Goal: Task Accomplishment & Management: Manage account settings

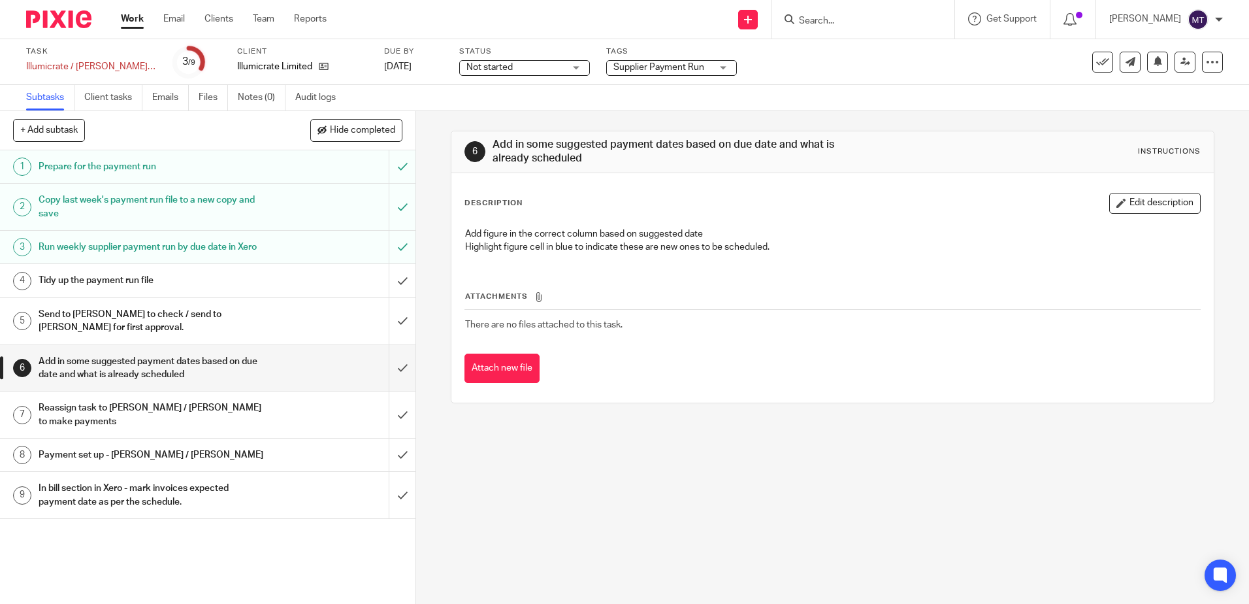
click at [133, 18] on link "Work" at bounding box center [132, 18] width 23 height 13
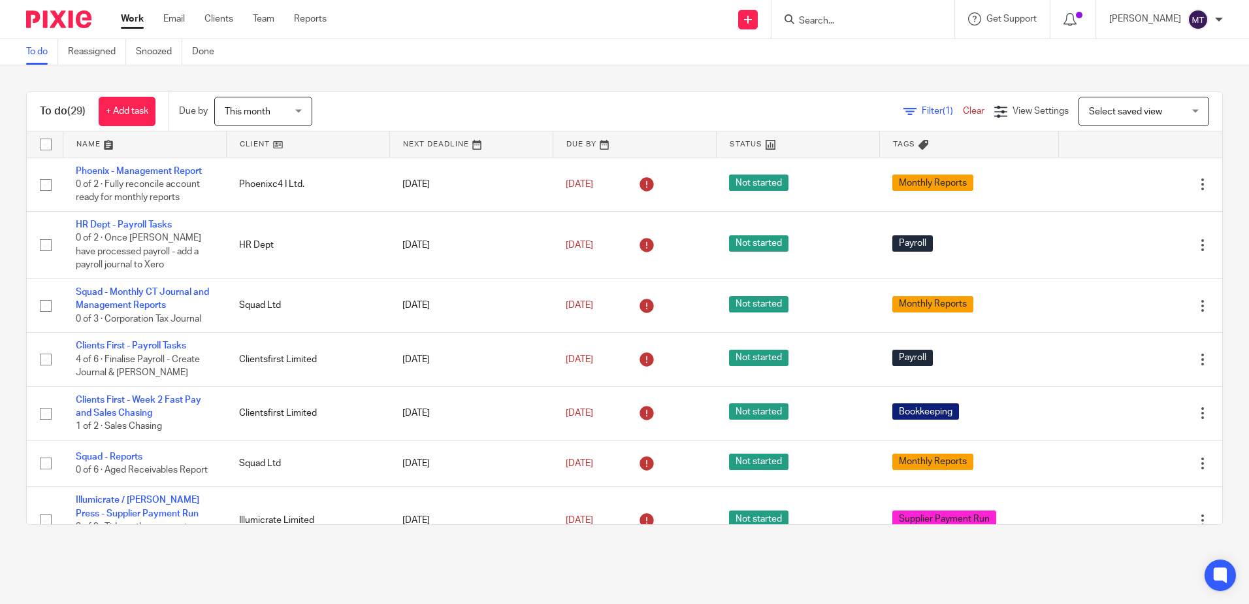
click at [244, 141] on link at bounding box center [308, 144] width 163 height 26
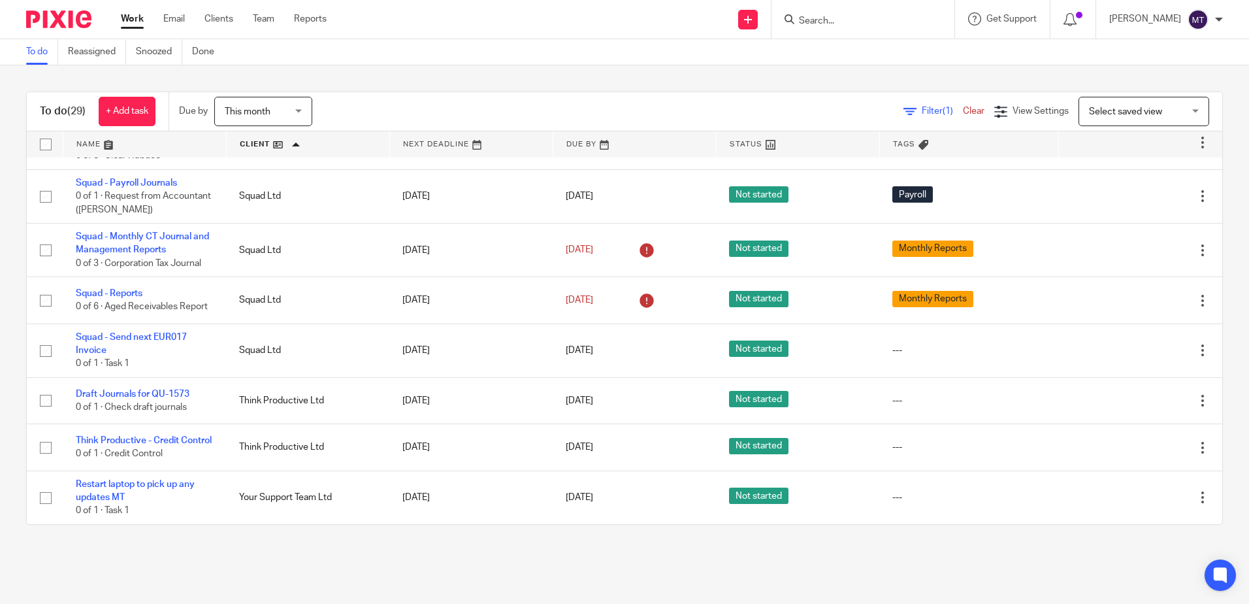
scroll to position [1258, 0]
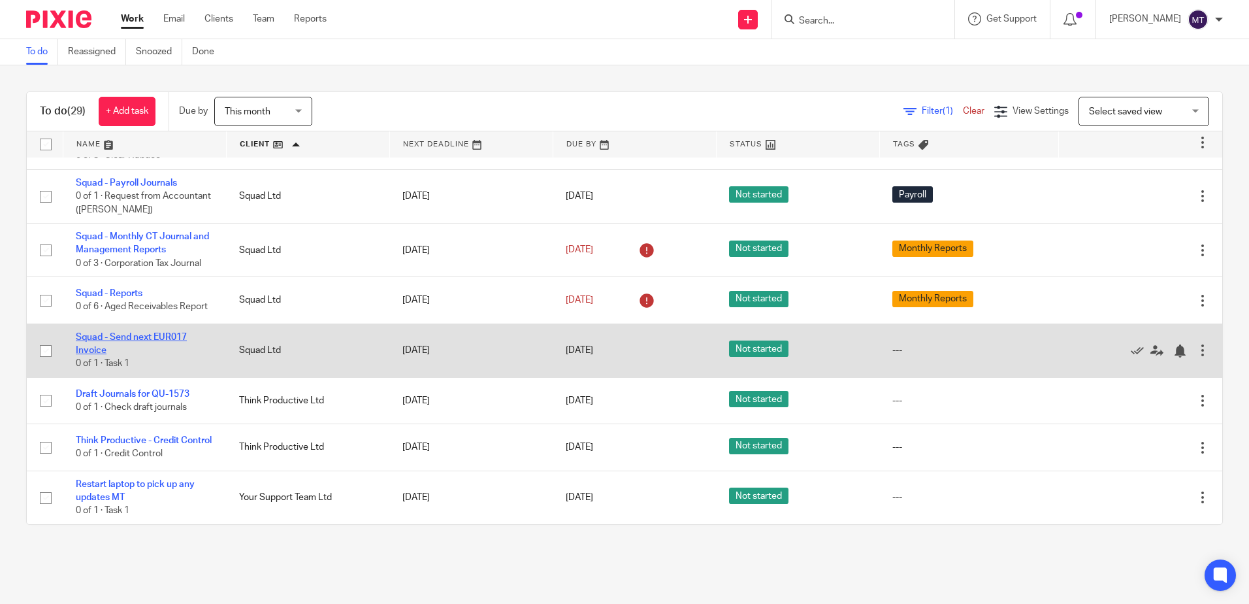
click at [141, 332] on link "Squad - Send next EUR017 Invoice" at bounding box center [131, 343] width 111 height 22
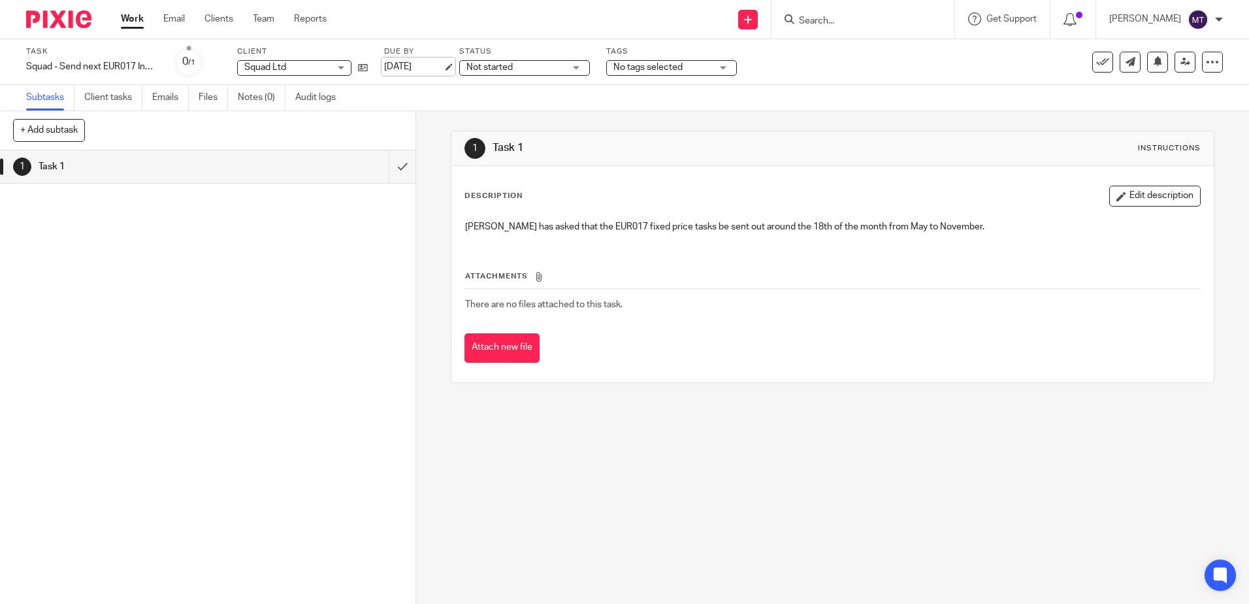
click at [419, 66] on link "[DATE]" at bounding box center [413, 67] width 59 height 14
click at [128, 20] on link "Work" at bounding box center [132, 18] width 23 height 13
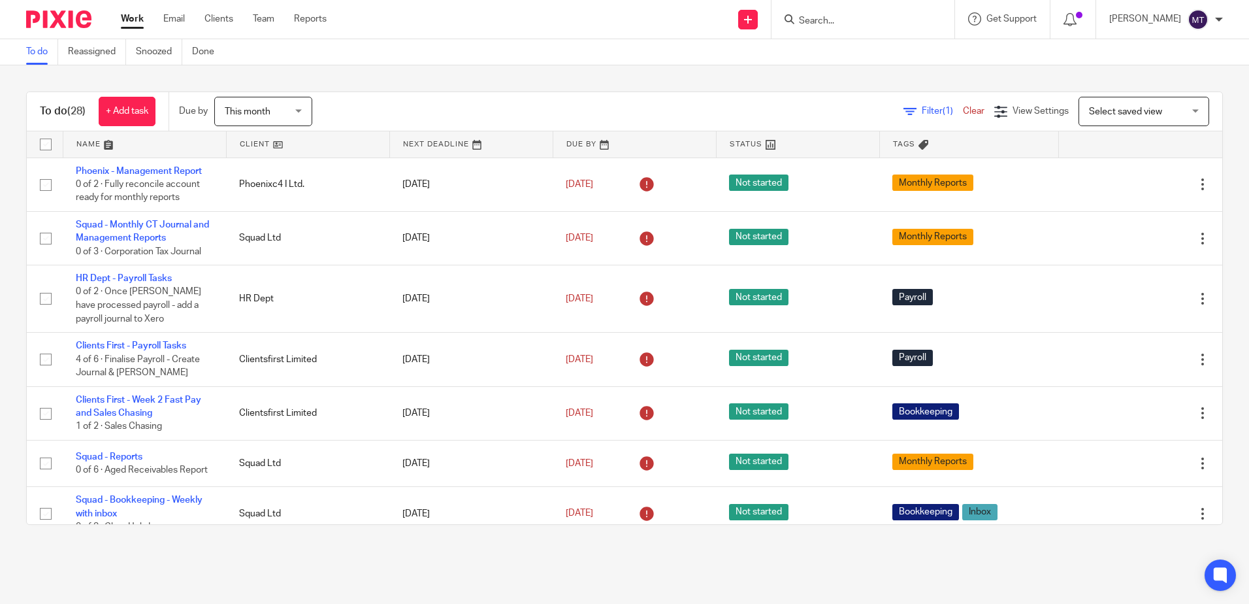
click at [246, 143] on link at bounding box center [308, 144] width 163 height 26
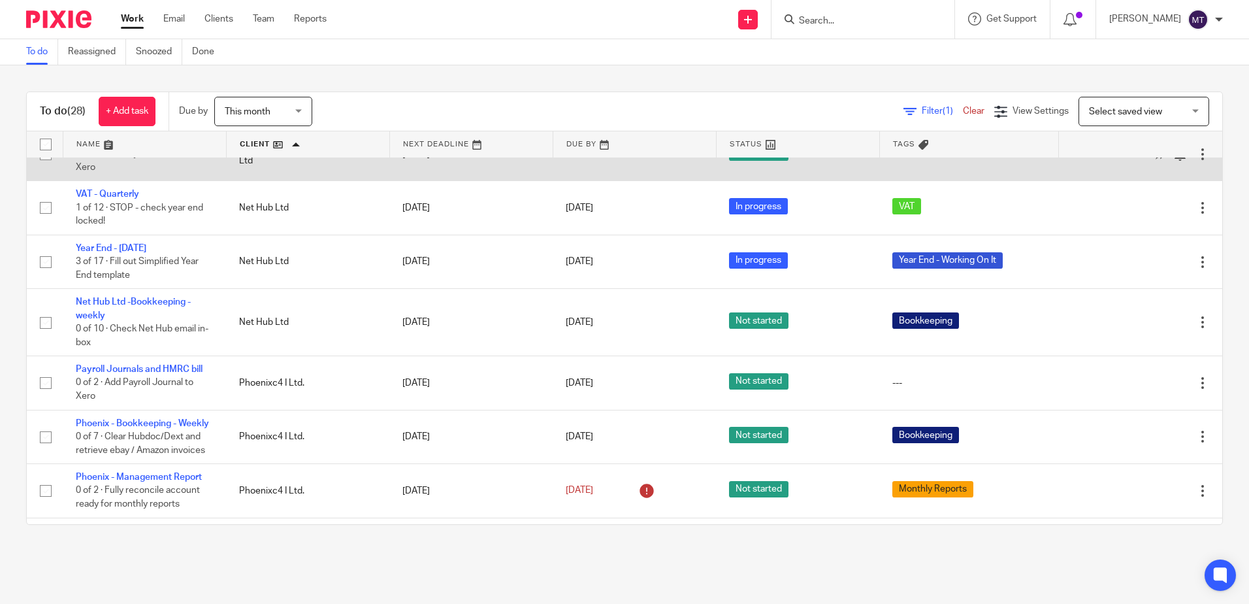
scroll to position [1110, 0]
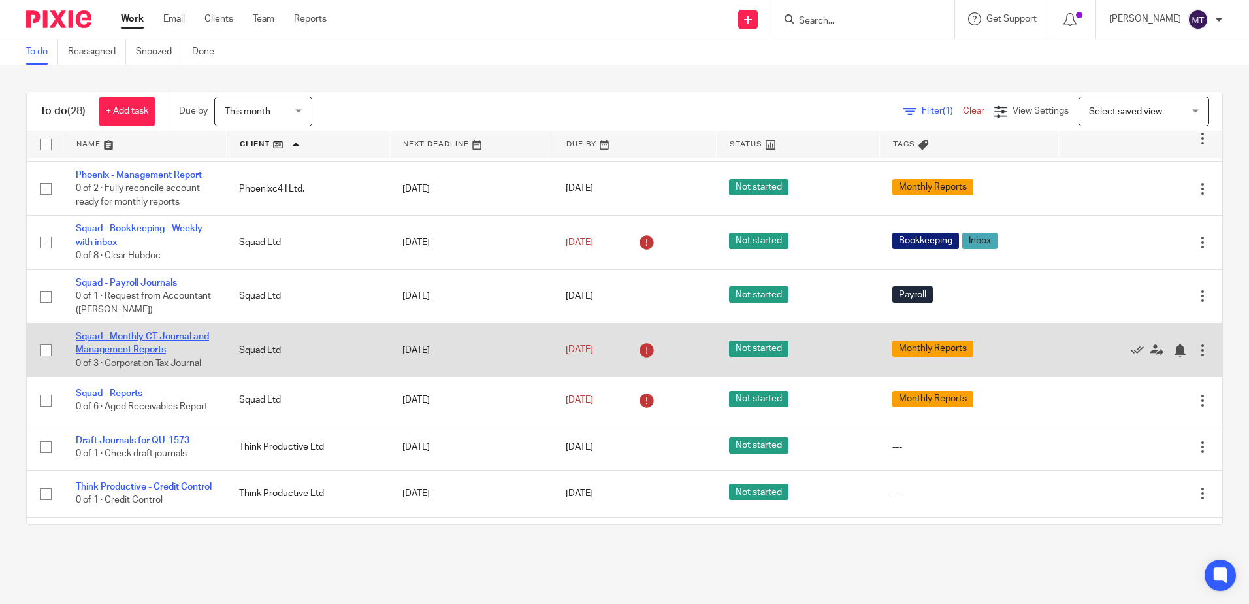
click at [138, 354] on link "Squad - Monthly CT Journal and Management Reports" at bounding box center [142, 343] width 133 height 22
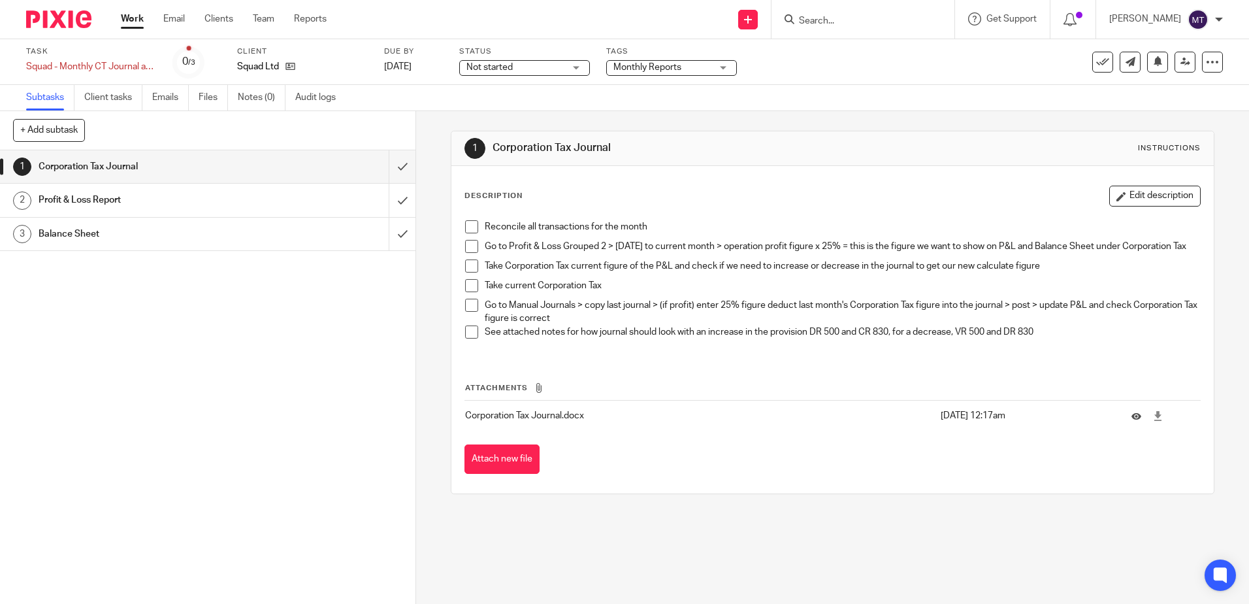
click at [466, 225] on span at bounding box center [471, 226] width 13 height 13
click at [465, 247] on span at bounding box center [471, 246] width 13 height 13
click at [389, 165] on input "submit" at bounding box center [207, 166] width 415 height 33
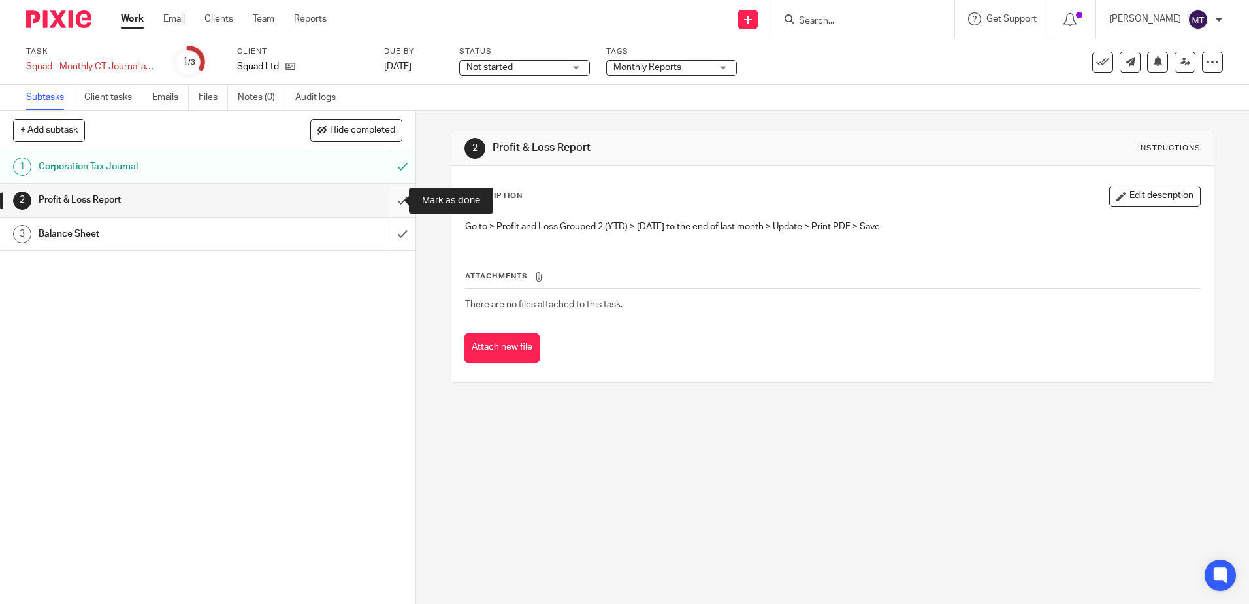
click at [389, 199] on input "submit" at bounding box center [207, 200] width 415 height 33
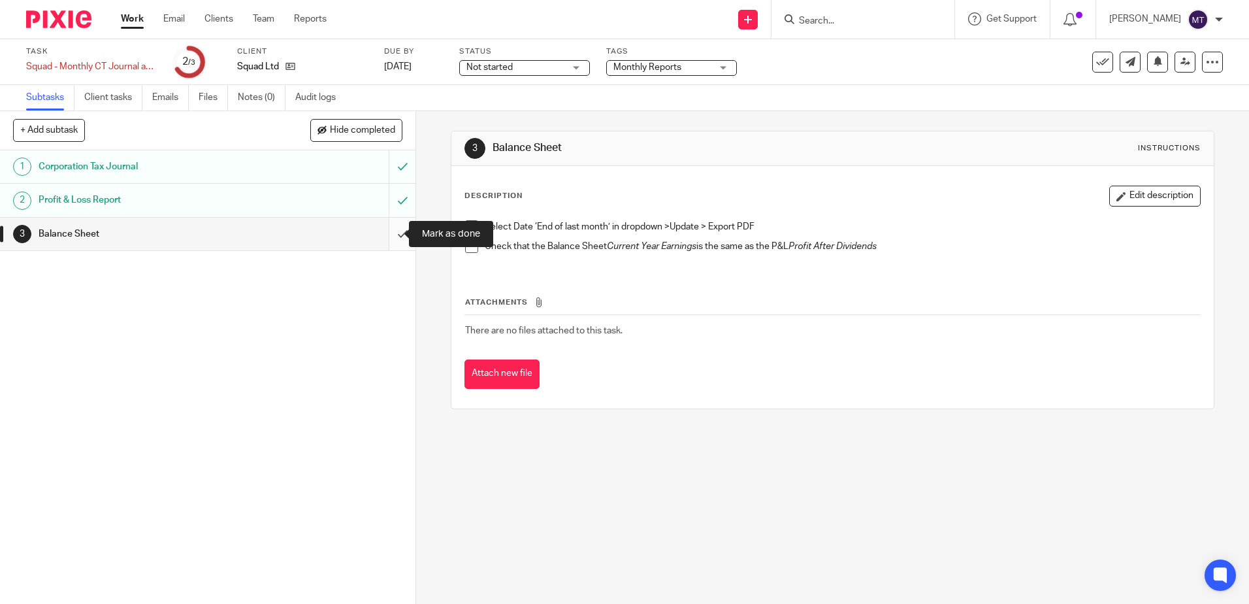
click at [389, 232] on input "submit" at bounding box center [207, 234] width 415 height 33
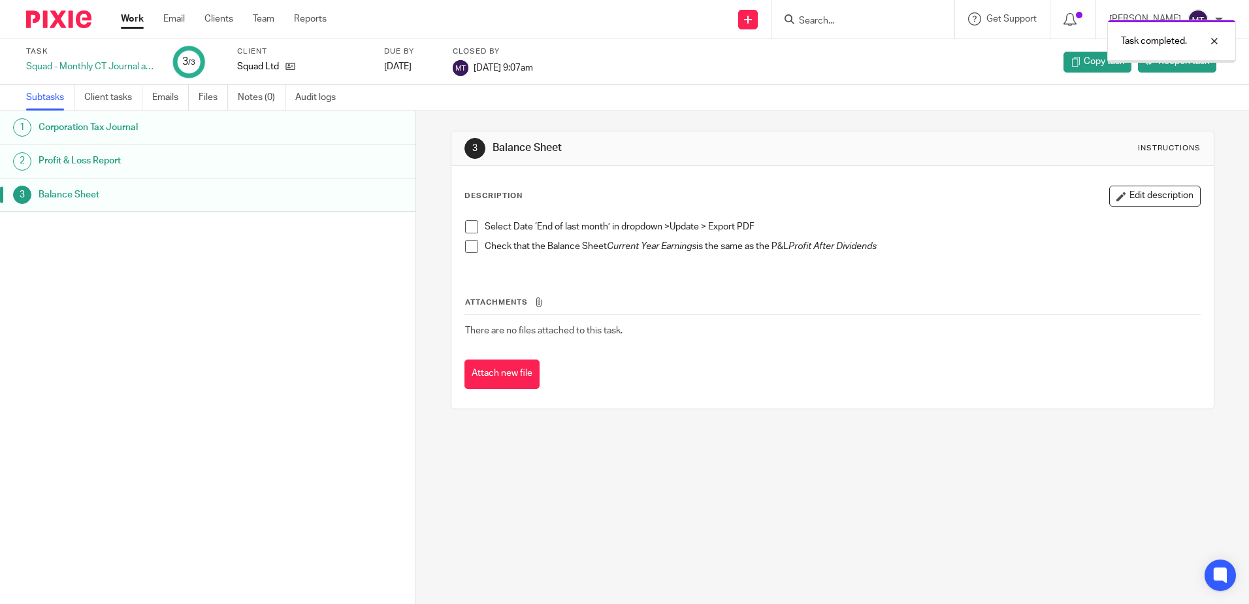
click at [129, 16] on link "Work" at bounding box center [132, 18] width 23 height 13
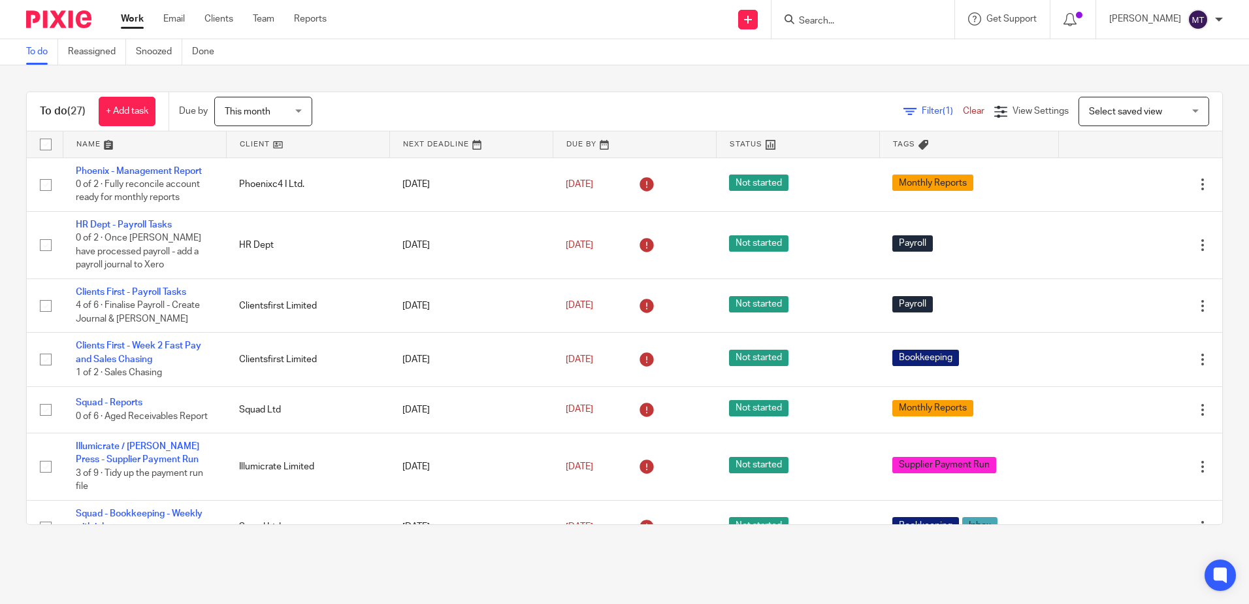
click at [241, 141] on link at bounding box center [308, 144] width 163 height 26
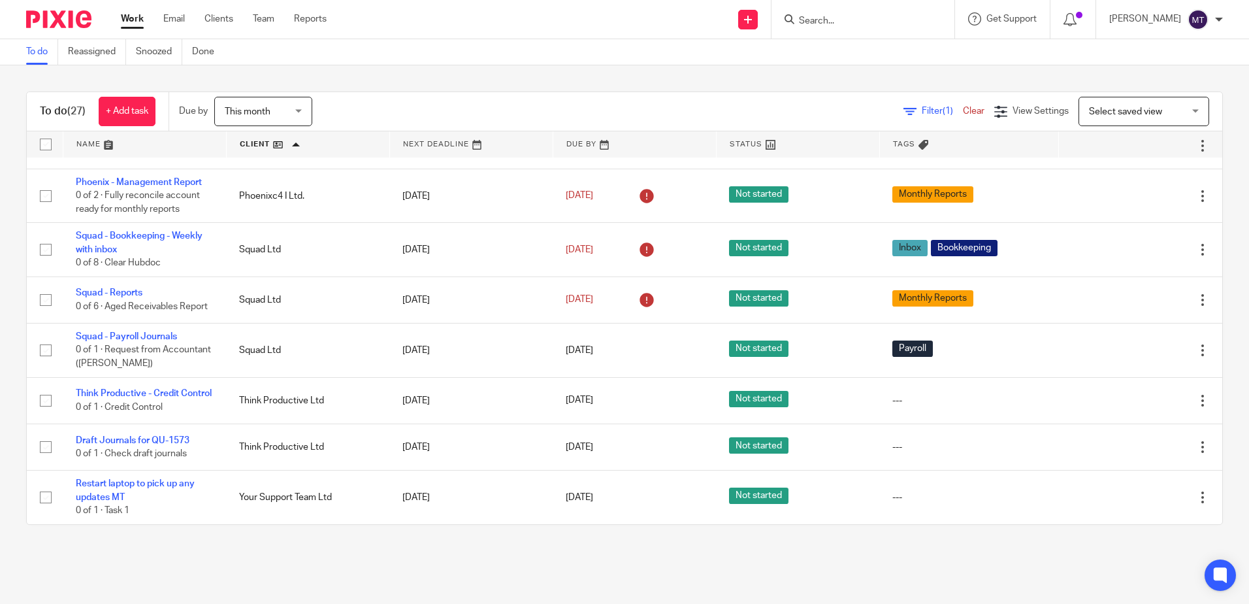
scroll to position [1151, 0]
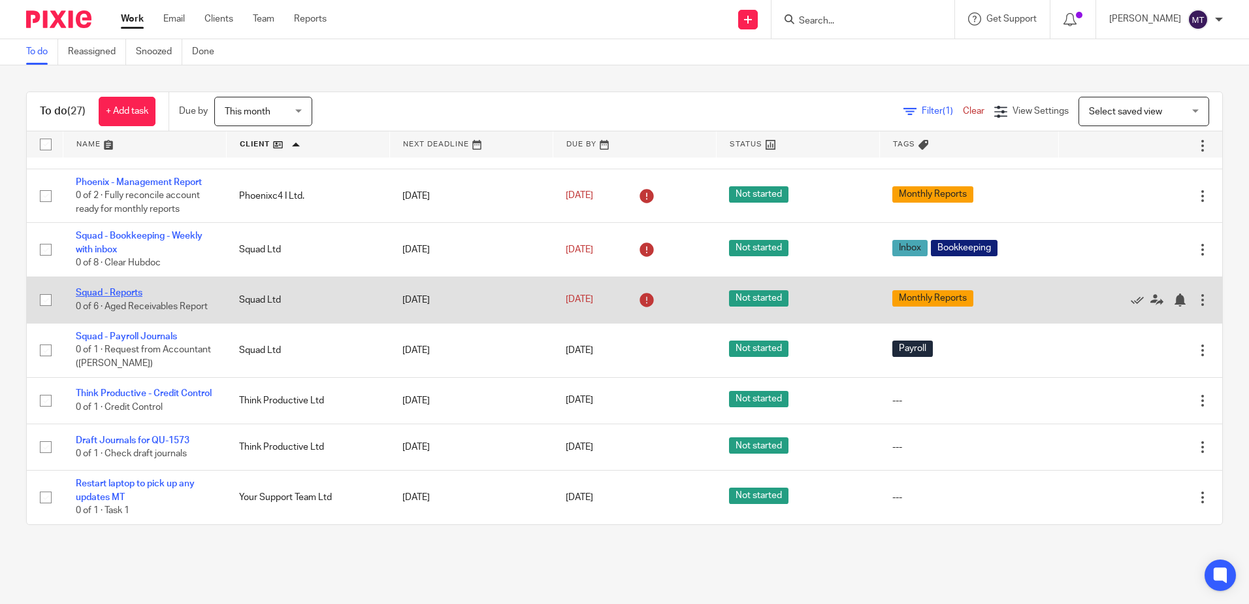
click at [129, 288] on link "Squad - Reports" at bounding box center [109, 292] width 67 height 9
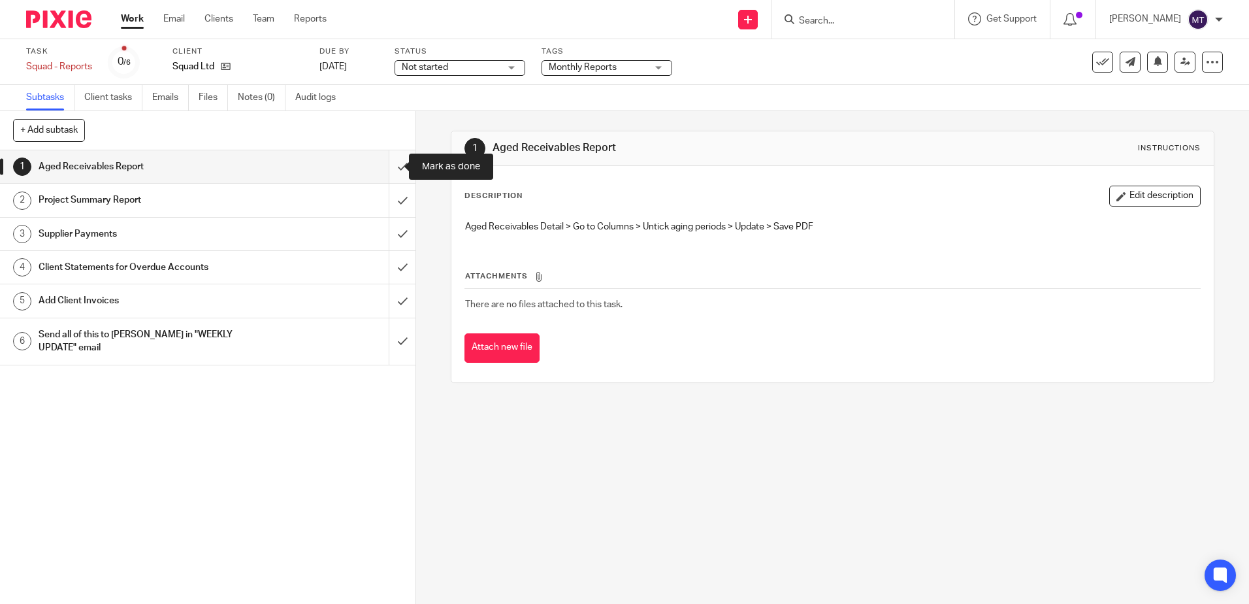
click at [389, 166] on input "submit" at bounding box center [207, 166] width 415 height 33
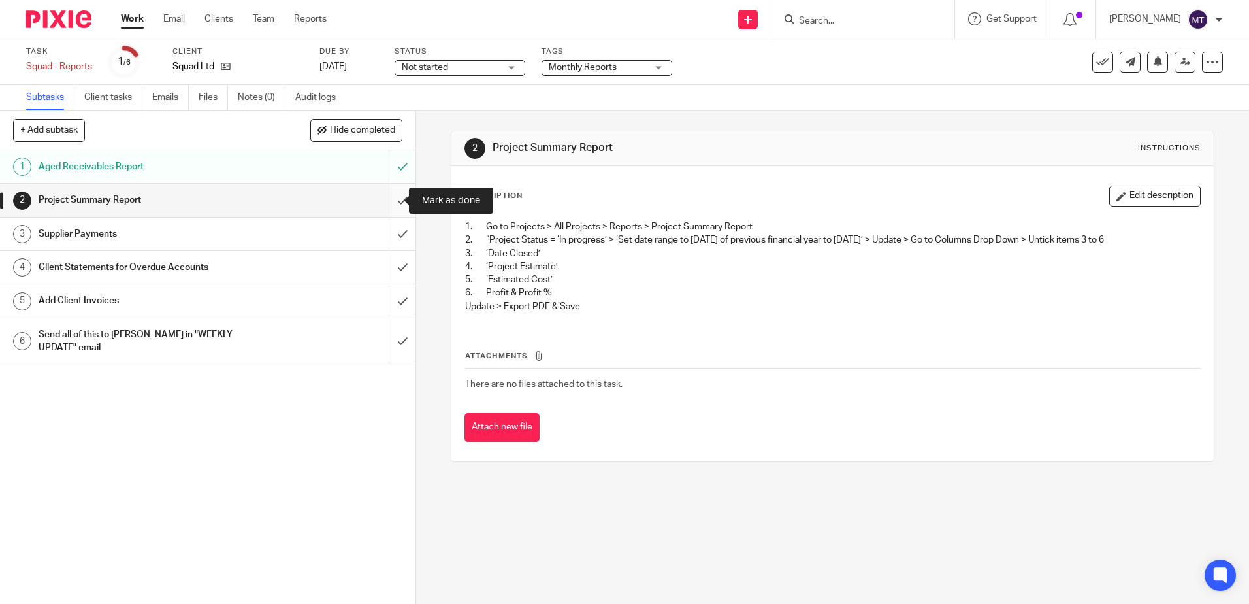
click at [387, 199] on input "submit" at bounding box center [207, 200] width 415 height 33
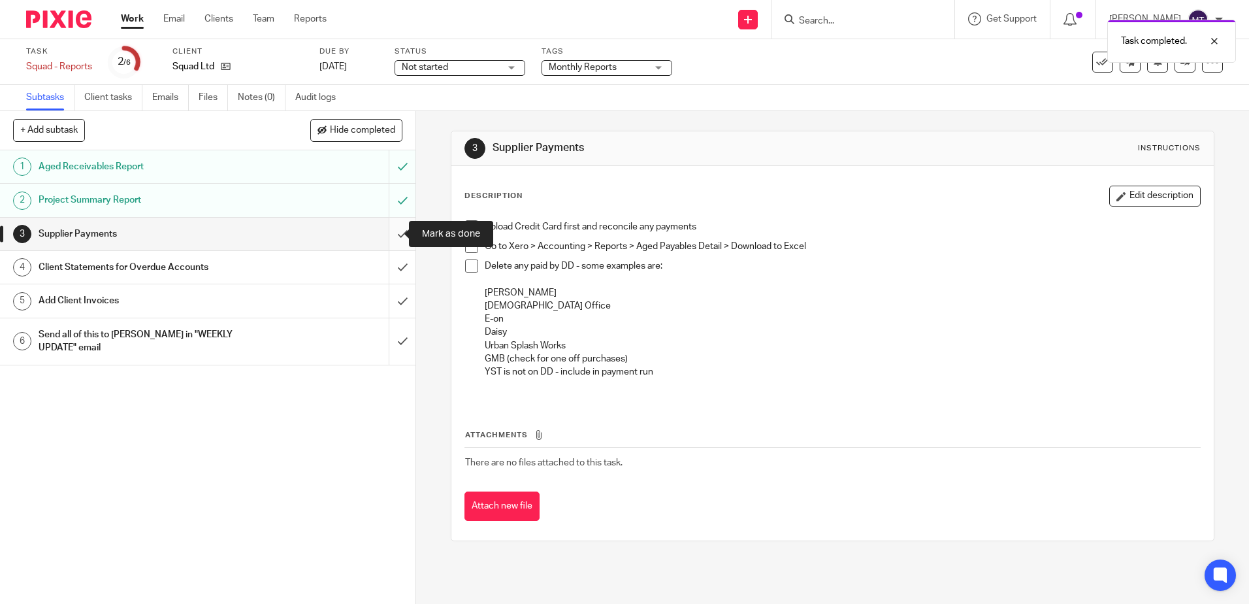
click at [388, 230] on input "submit" at bounding box center [207, 234] width 415 height 33
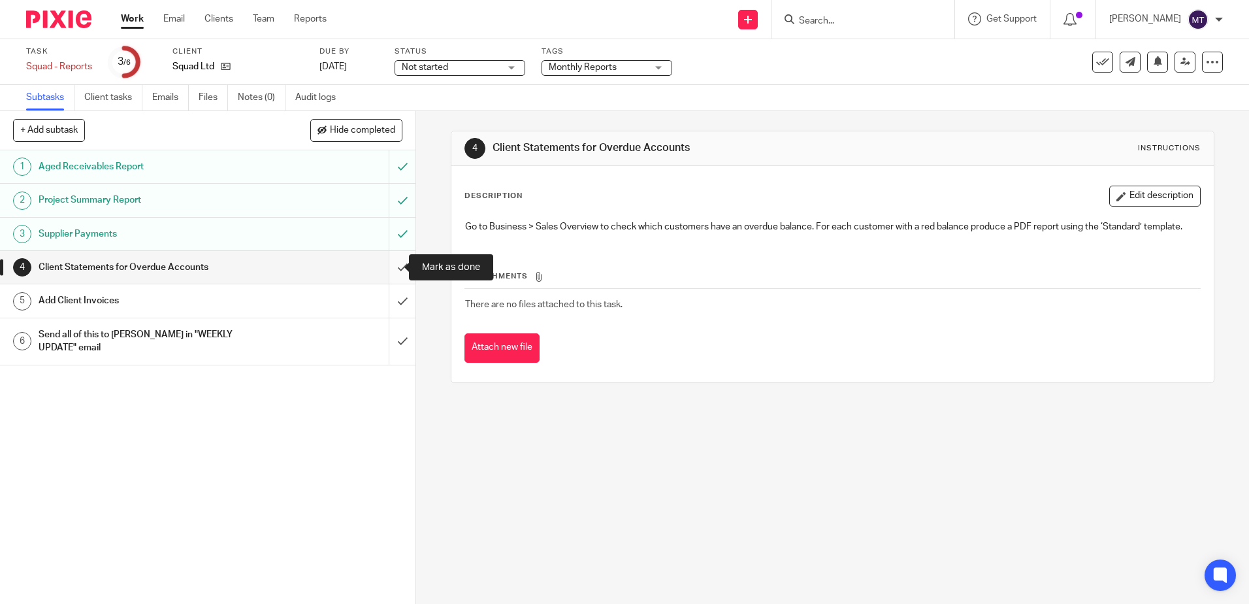
click at [387, 266] on input "submit" at bounding box center [207, 267] width 415 height 33
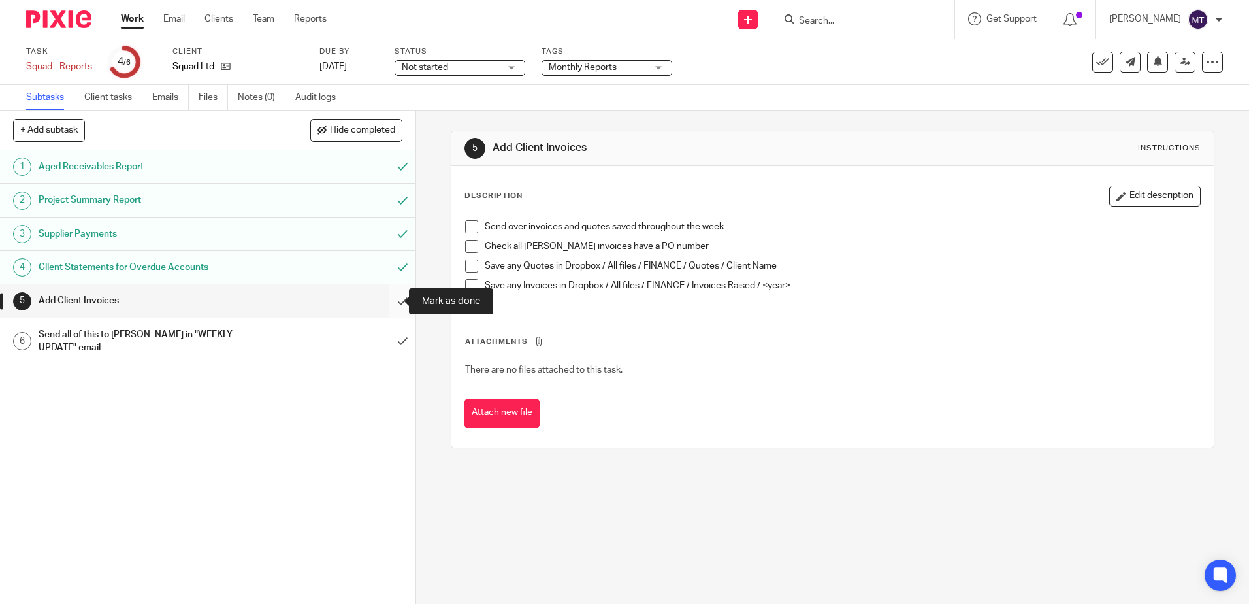
click at [388, 300] on input "submit" at bounding box center [207, 300] width 415 height 33
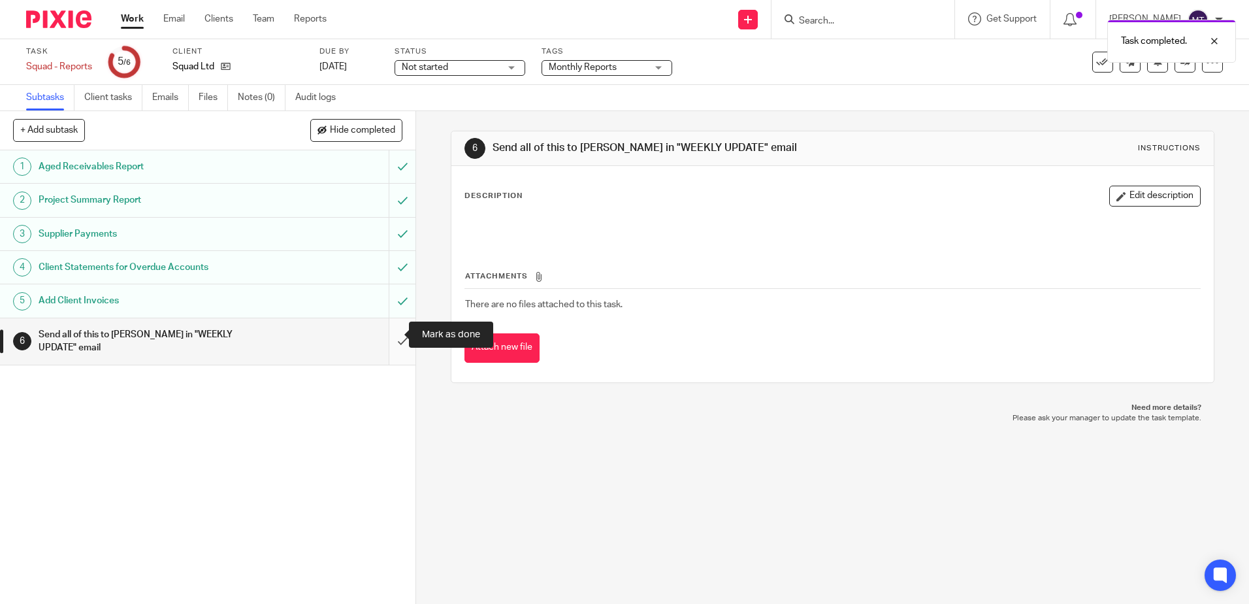
click at [389, 334] on input "submit" at bounding box center [207, 341] width 415 height 46
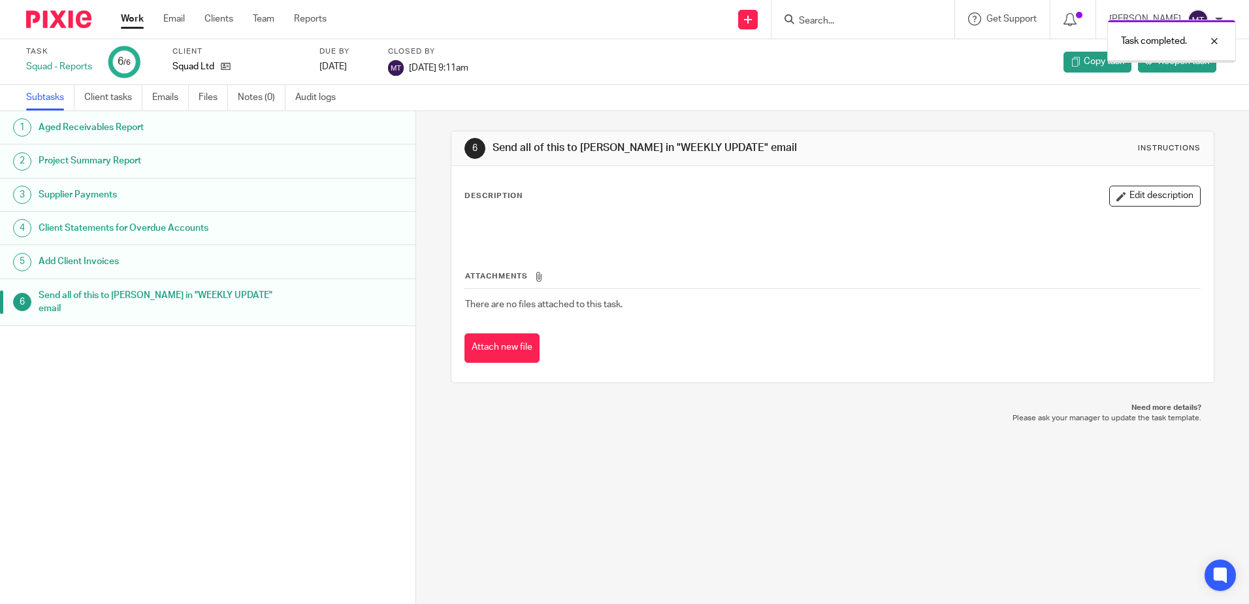
click at [137, 22] on link "Work" at bounding box center [132, 18] width 23 height 13
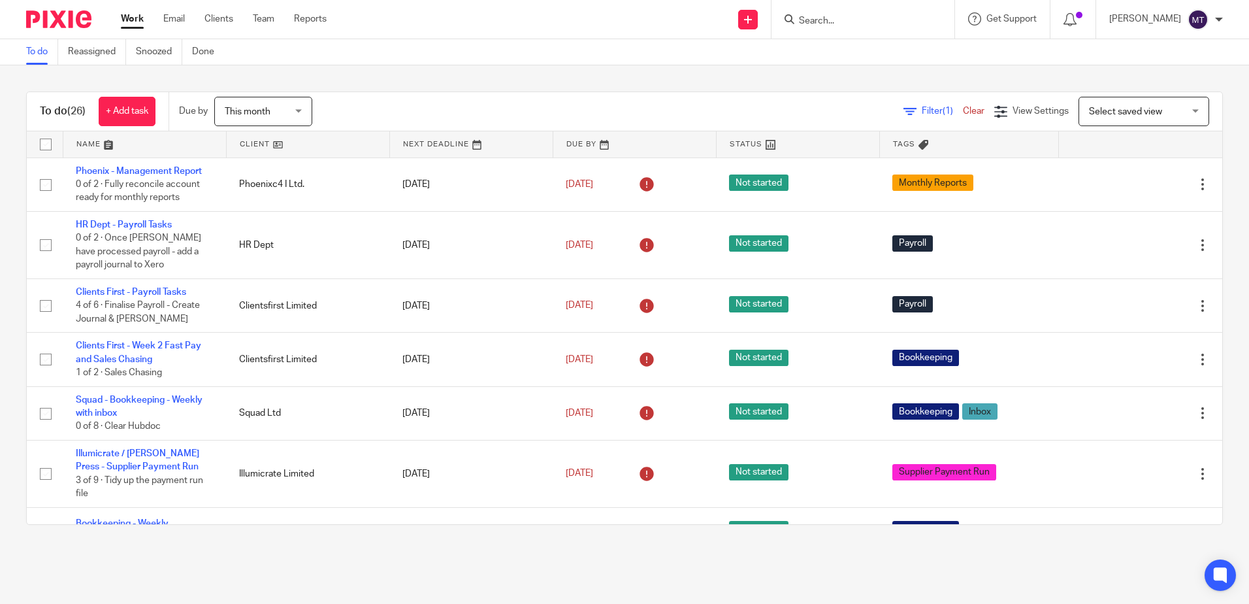
click at [245, 144] on link at bounding box center [308, 144] width 163 height 26
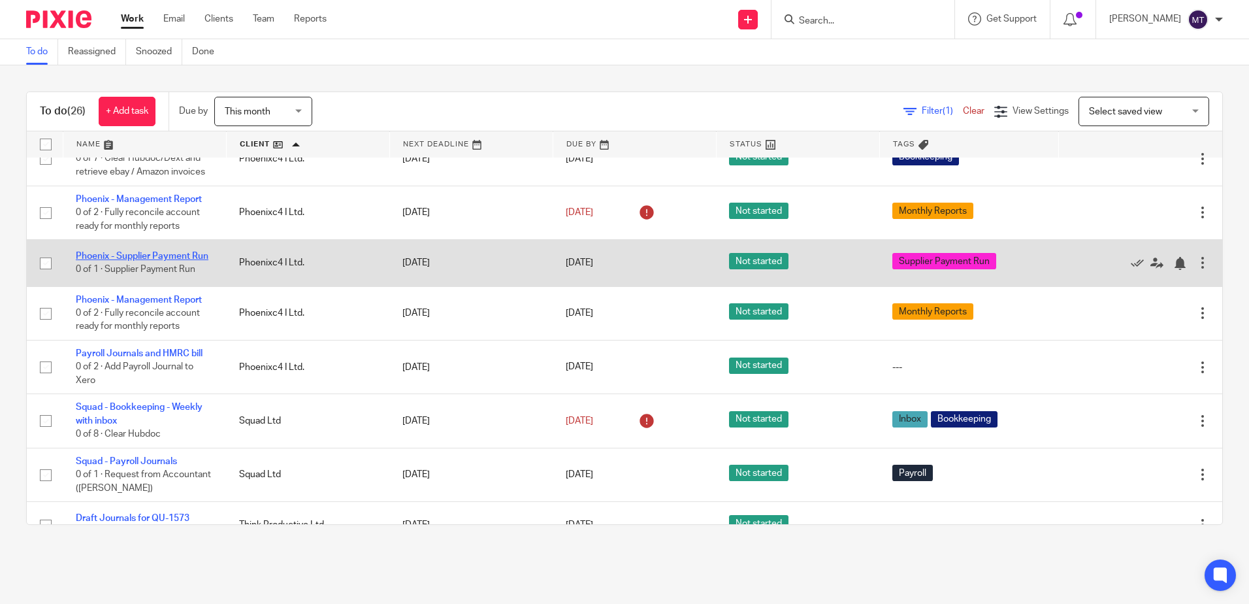
scroll to position [966, 0]
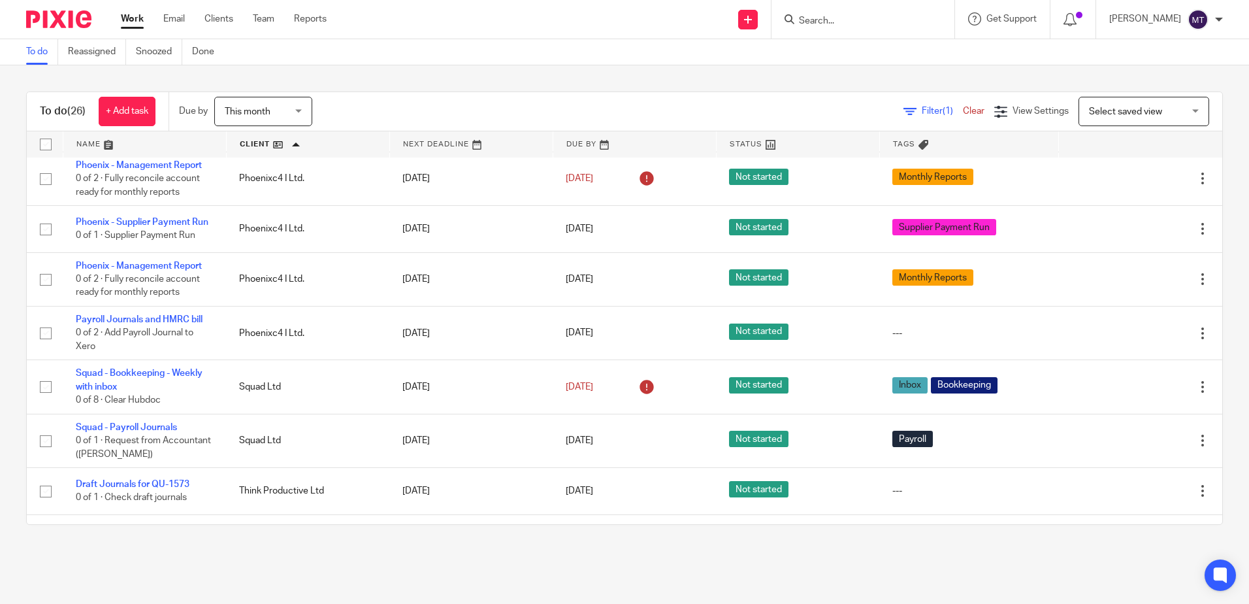
click at [82, 570] on main "To do Reassigned Snoozed Done To do (26) + Add task Due by This month This mont…" at bounding box center [624, 302] width 1249 height 604
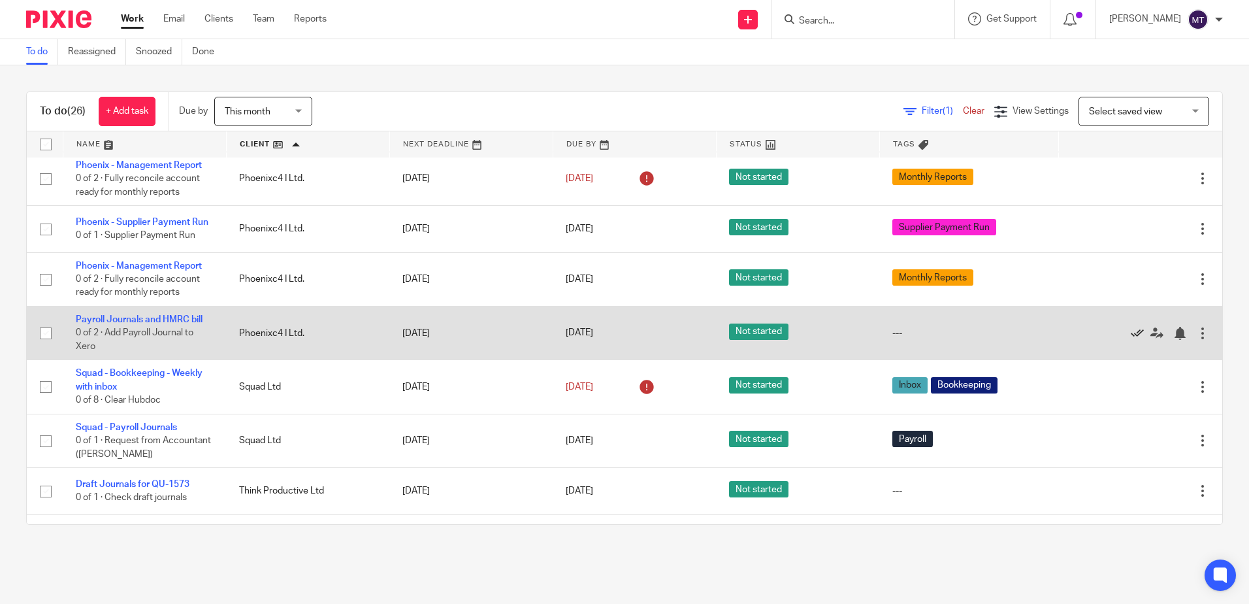
click at [1131, 340] on icon at bounding box center [1137, 333] width 13 height 13
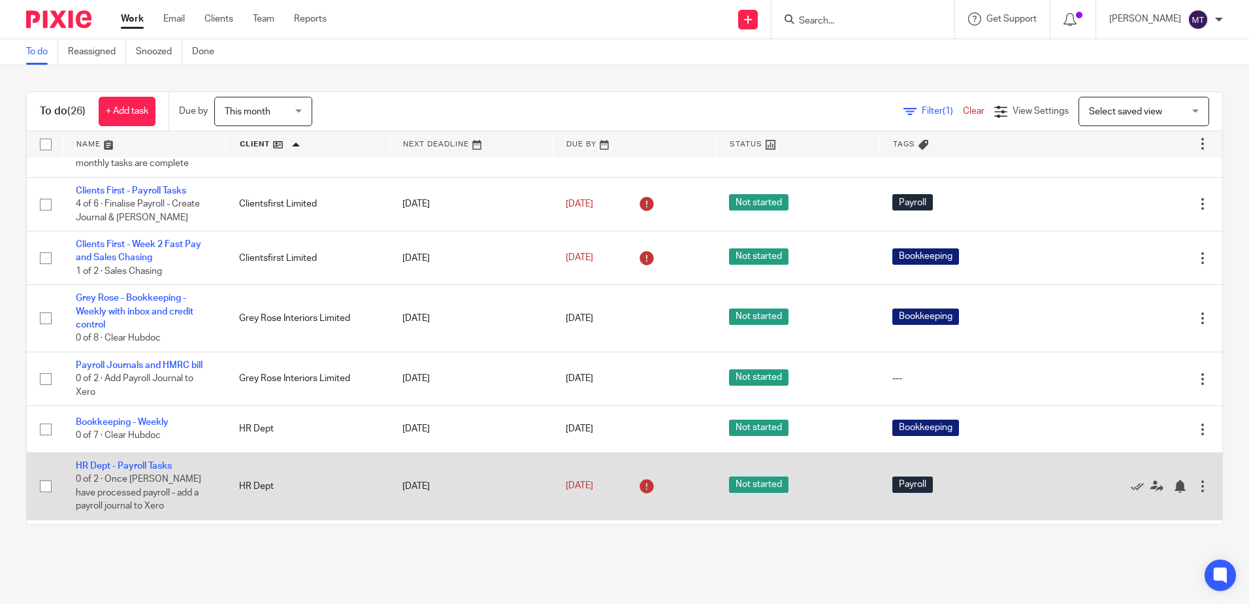
scroll to position [0, 0]
